Goal: Task Accomplishment & Management: Use online tool/utility

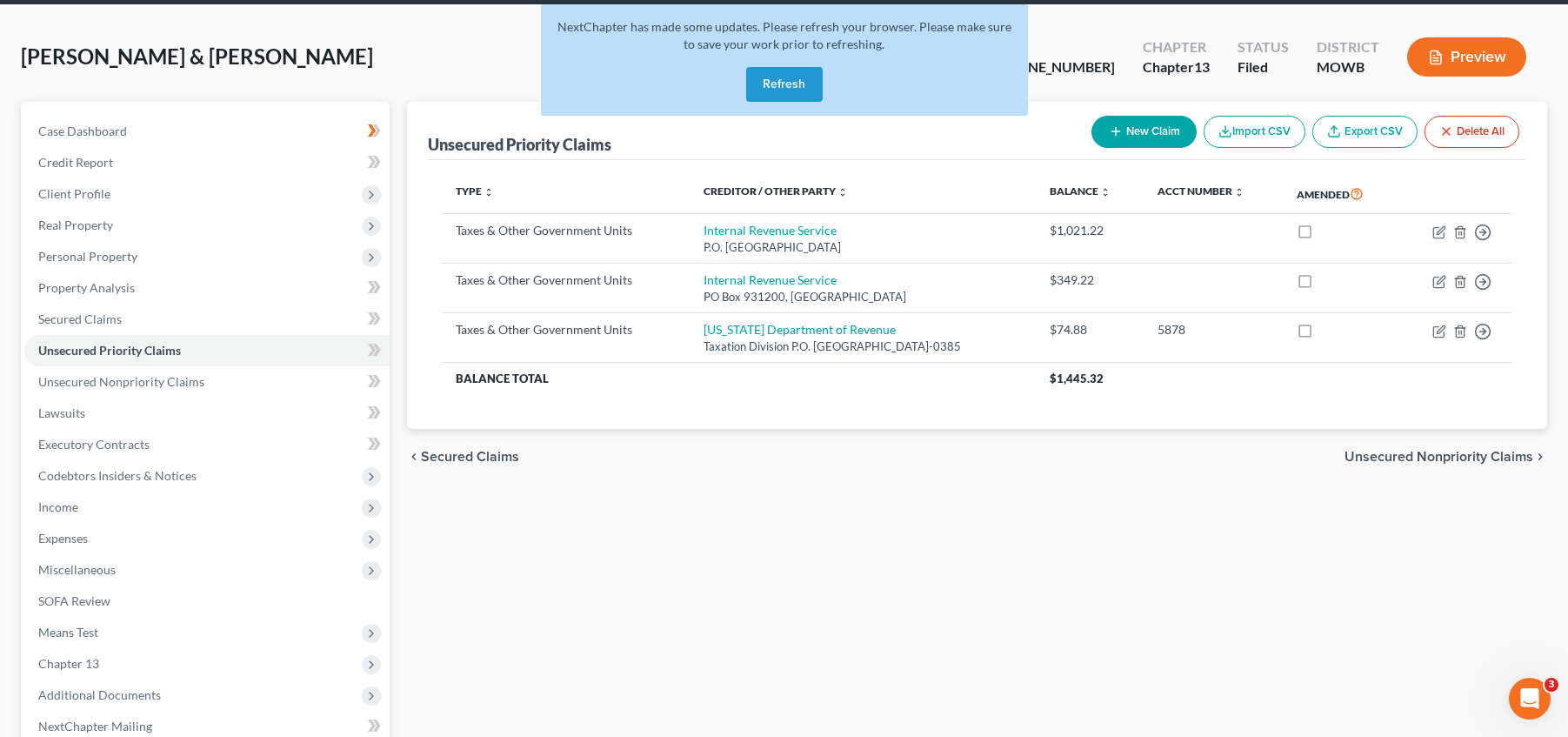
click at [797, 83] on button "Refresh" at bounding box center [784, 84] width 76 height 35
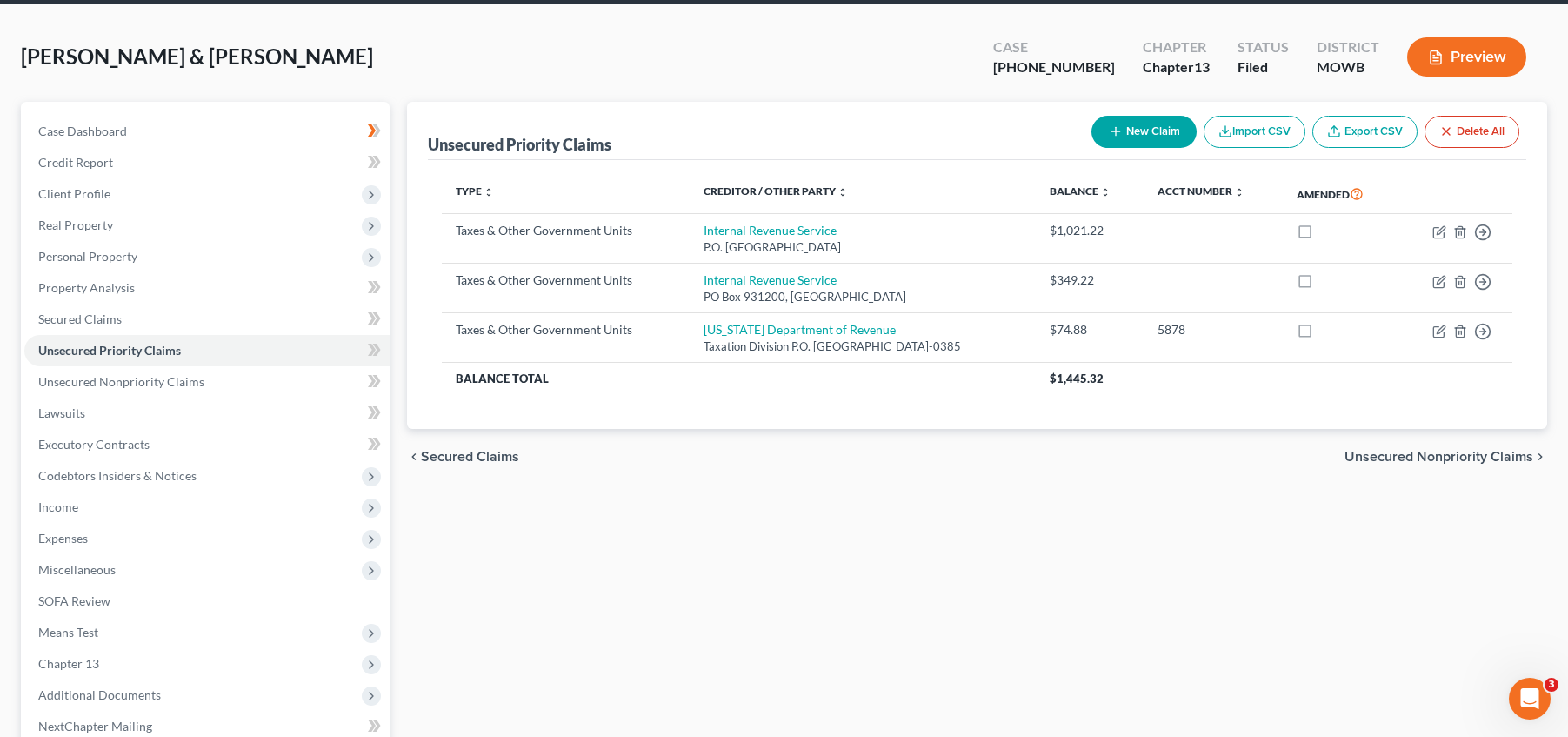
click at [132, 53] on span "[PERSON_NAME] & [PERSON_NAME]" at bounding box center [197, 56] width 353 height 25
drag, startPoint x: 238, startPoint y: 74, endPoint x: 16, endPoint y: 63, distance: 222.3
click at [18, 63] on div "Swindell, Marcus & Teri Upgraded Case 25-41407-13 Chapter Chapter 13 Status Fil…" at bounding box center [784, 448] width 1568 height 885
drag, startPoint x: 27, startPoint y: 61, endPoint x: 340, endPoint y: 61, distance: 313.0
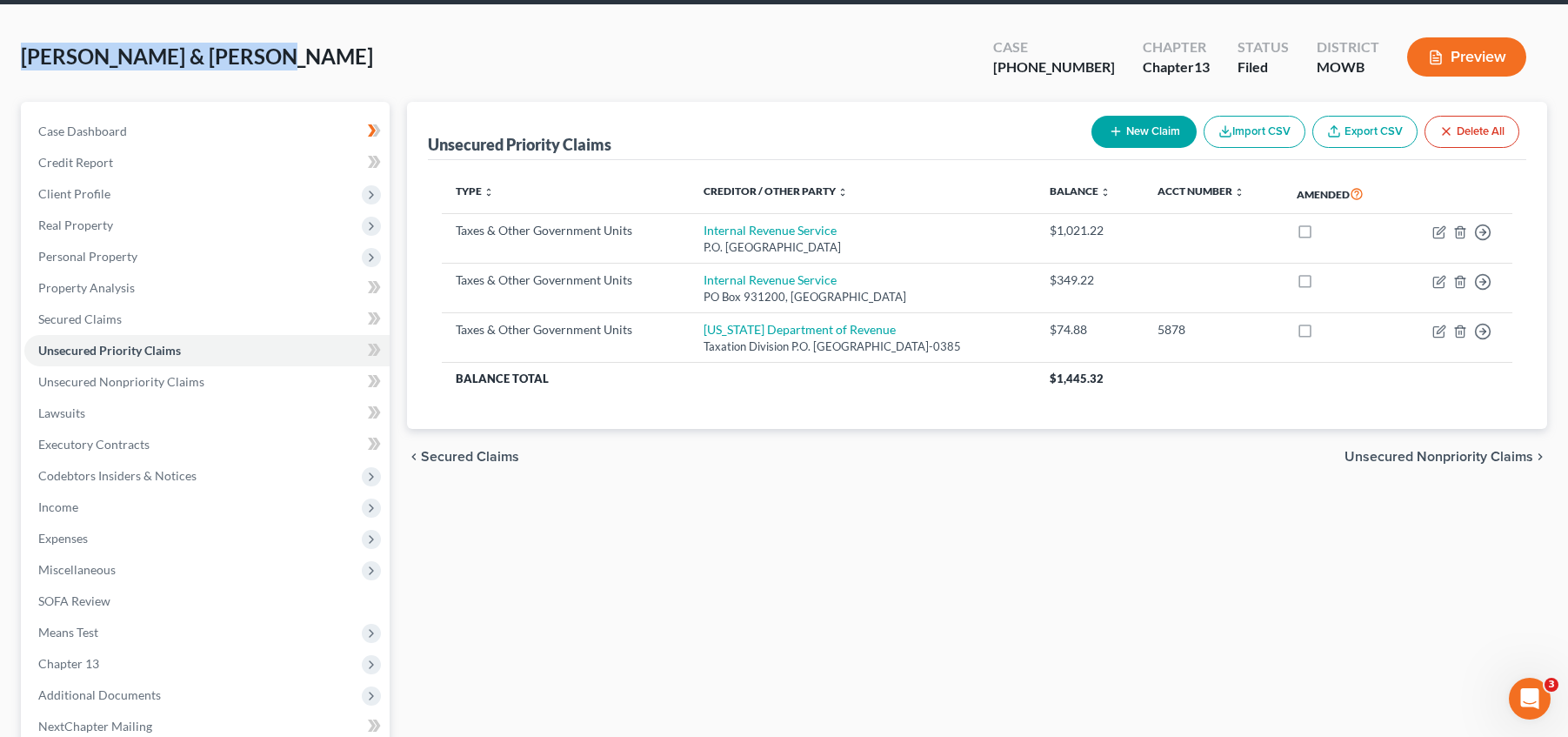
click at [340, 61] on div "Swindell, Marcus & Teri Upgraded Case 25-41407-13 Chapter Chapter 13 Status Fil…" at bounding box center [784, 63] width 1526 height 76
click at [225, 47] on span "[PERSON_NAME] & [PERSON_NAME]" at bounding box center [197, 56] width 353 height 25
drag, startPoint x: 292, startPoint y: 70, endPoint x: 28, endPoint y: 54, distance: 264.5
click at [28, 54] on div "Swindell, Marcus & Teri Upgraded Case 25-41407-13 Chapter Chapter 13 Status Fil…" at bounding box center [784, 63] width 1526 height 76
click at [26, 53] on span "[PERSON_NAME] & [PERSON_NAME]" at bounding box center [197, 56] width 353 height 25
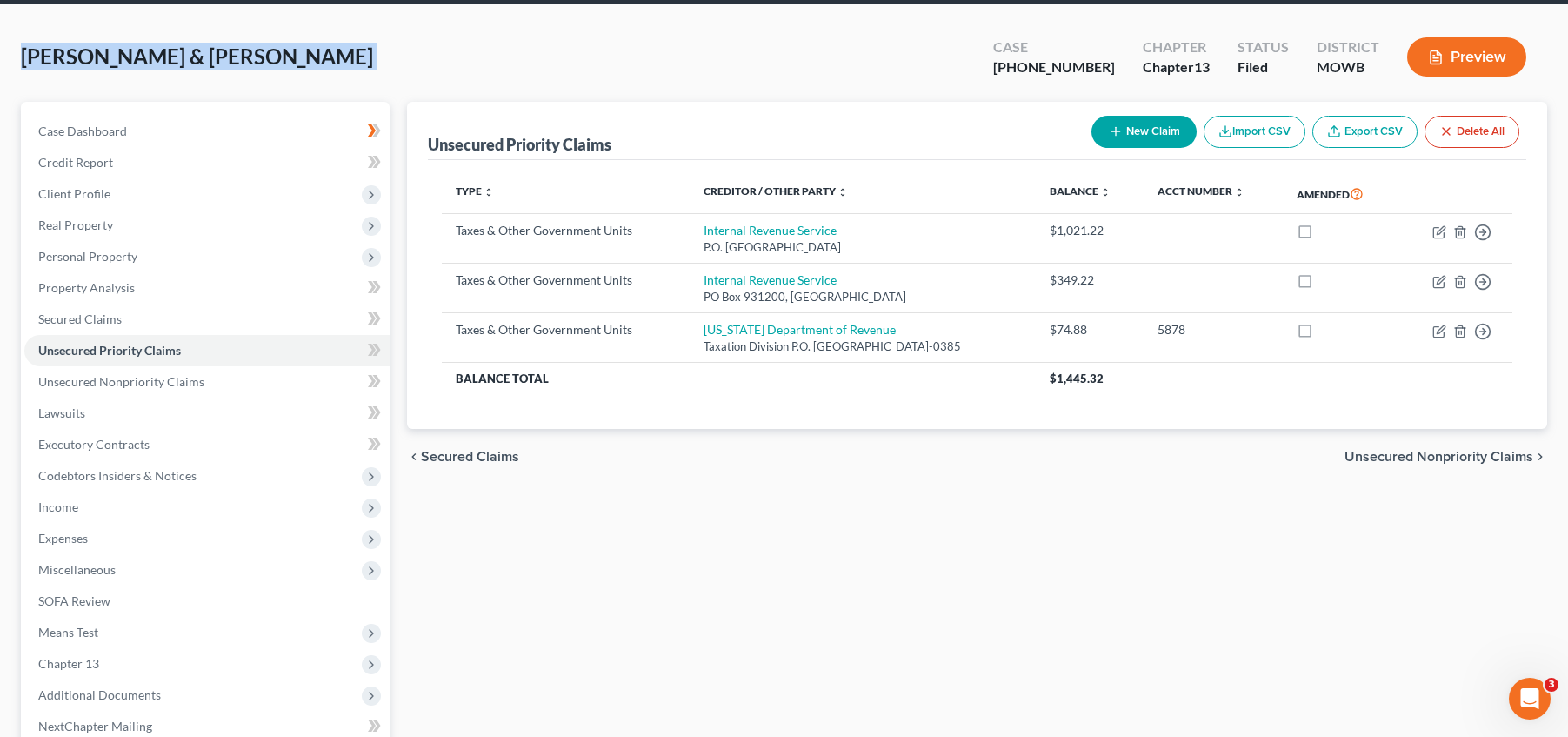
drag, startPoint x: 26, startPoint y: 53, endPoint x: 277, endPoint y: 55, distance: 251.0
click at [277, 55] on div "Swindell, Marcus & Teri Upgraded Case 25-41407-13 Chapter Chapter 13 Status Fil…" at bounding box center [784, 63] width 1526 height 76
click at [247, 53] on div "Swindell, Marcus & Teri Upgraded Case 25-41407-13 Chapter Chapter 13 Status Fil…" at bounding box center [784, 63] width 1526 height 76
drag, startPoint x: 246, startPoint y: 53, endPoint x: 35, endPoint y: 71, distance: 211.8
click at [38, 71] on div "Swindell, Marcus & Teri Upgraded Case 25-41407-13 Chapter Chapter 13 Status Fil…" at bounding box center [784, 63] width 1526 height 76
